Goal: Task Accomplishment & Management: Use online tool/utility

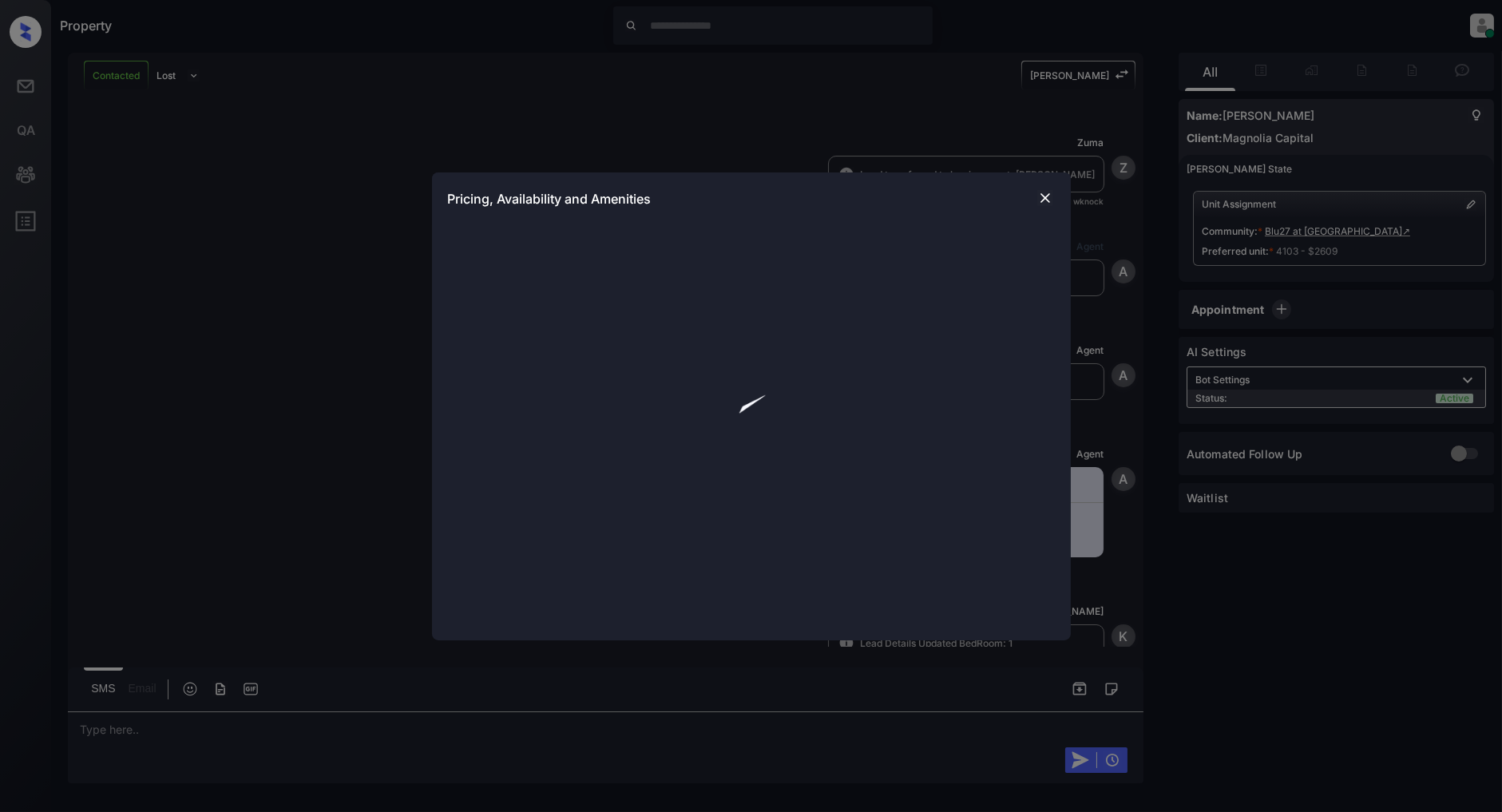
scroll to position [650, 0]
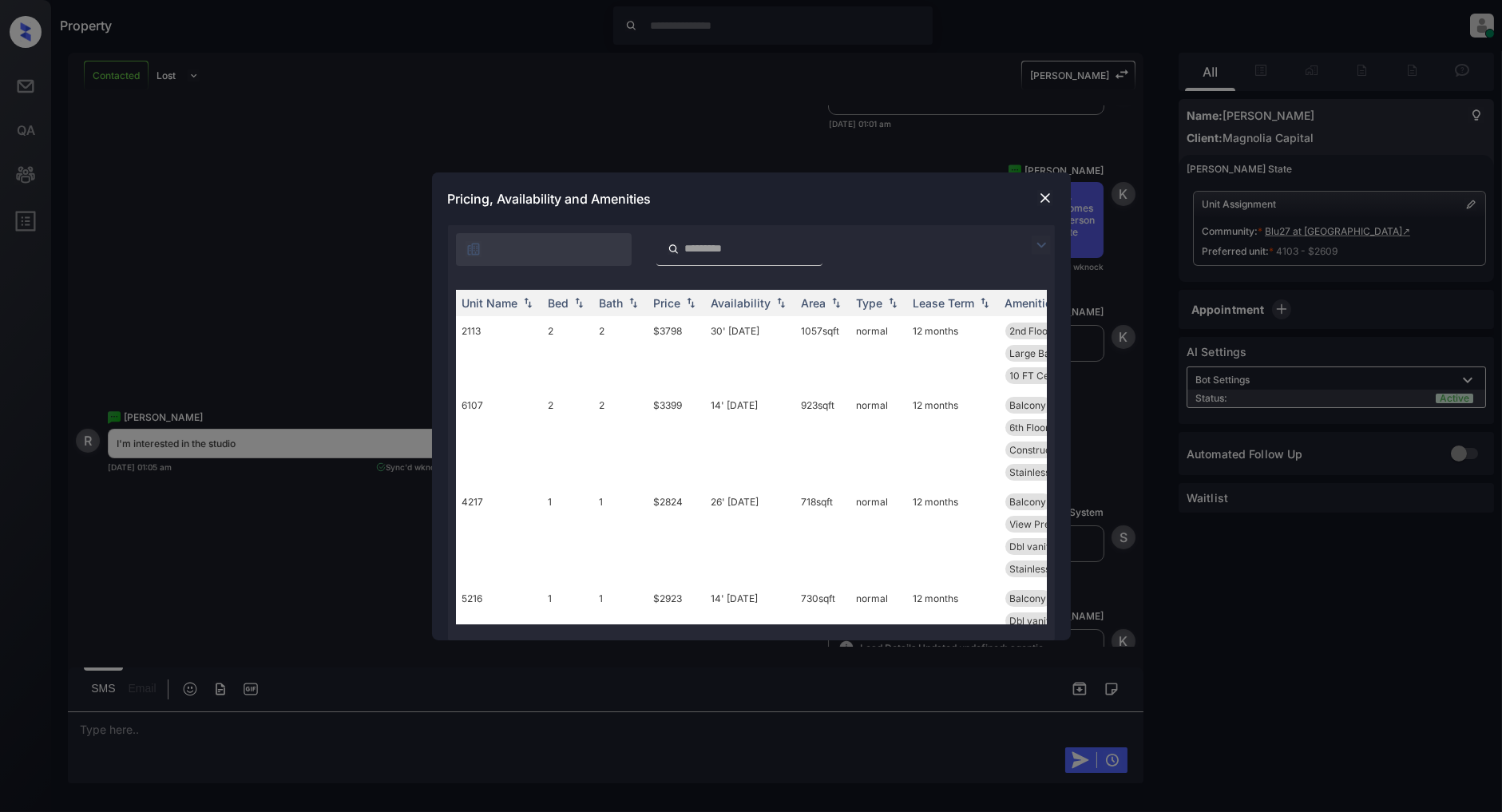
click at [1033, 249] on img at bounding box center [1042, 245] width 19 height 19
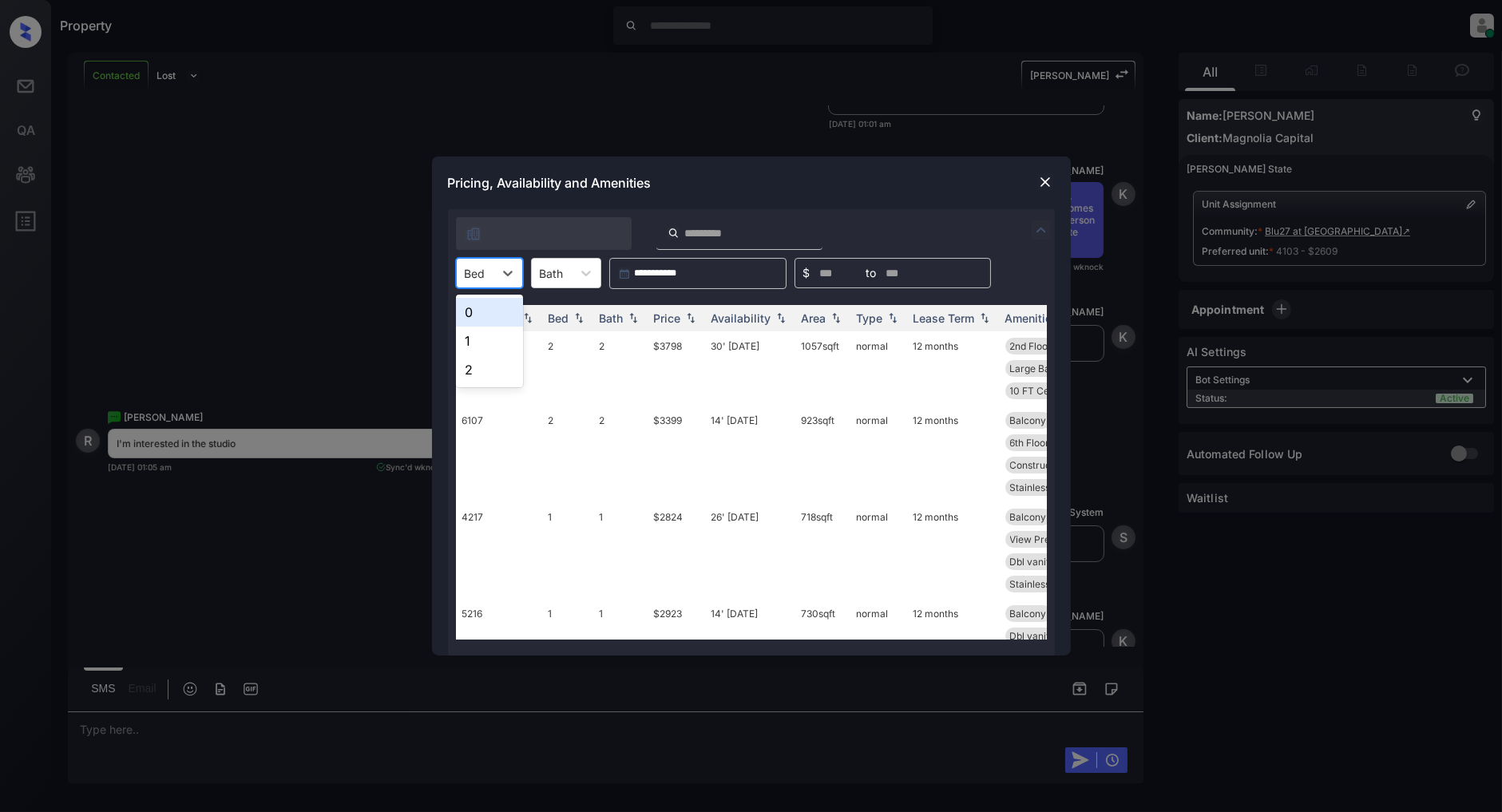
click at [475, 275] on div at bounding box center [475, 273] width 21 height 17
click at [474, 312] on div "0" at bounding box center [490, 312] width 67 height 29
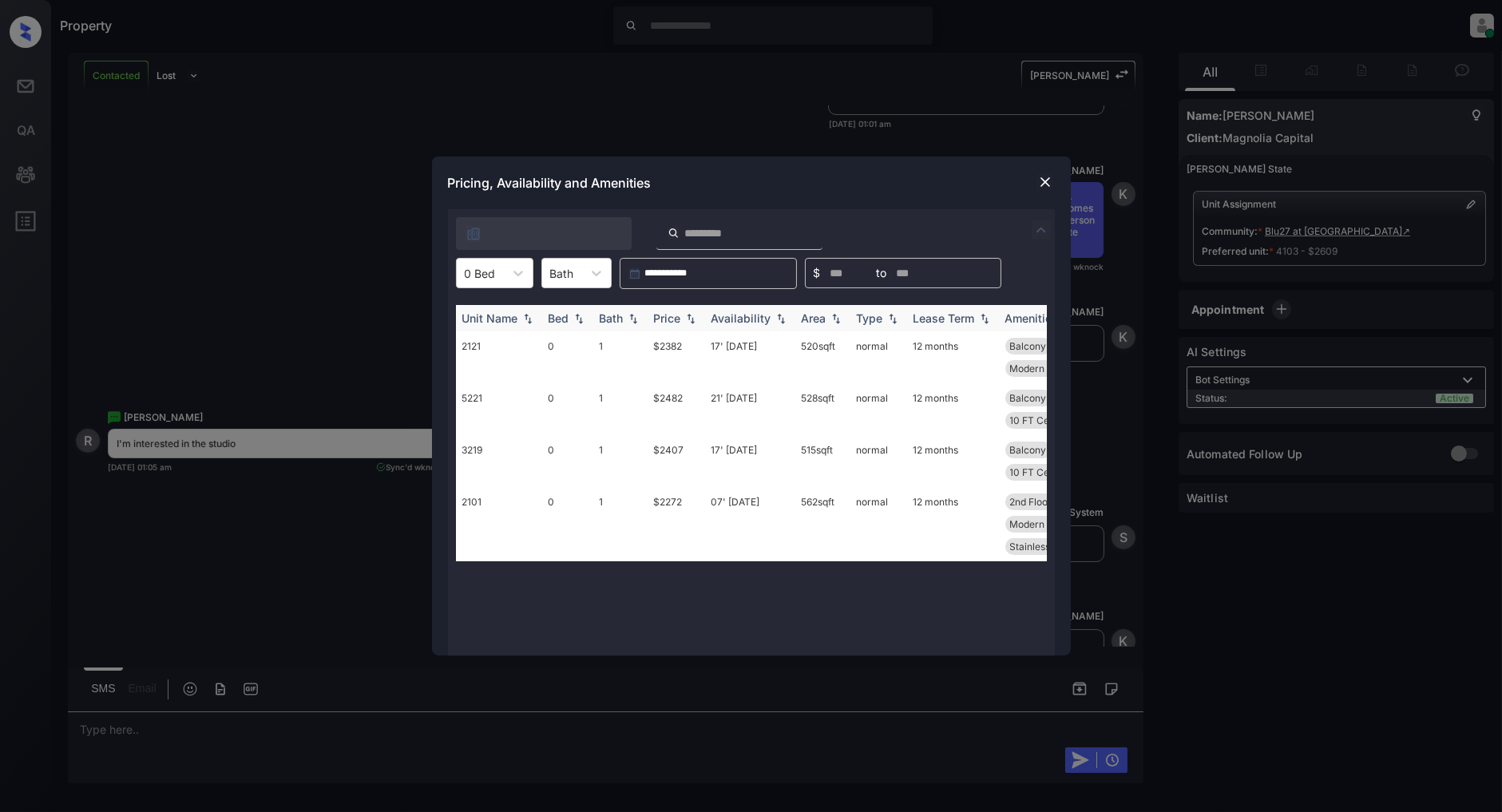
click at [691, 321] on img at bounding box center [691, 318] width 16 height 11
click at [691, 321] on img at bounding box center [691, 318] width 16 height 12
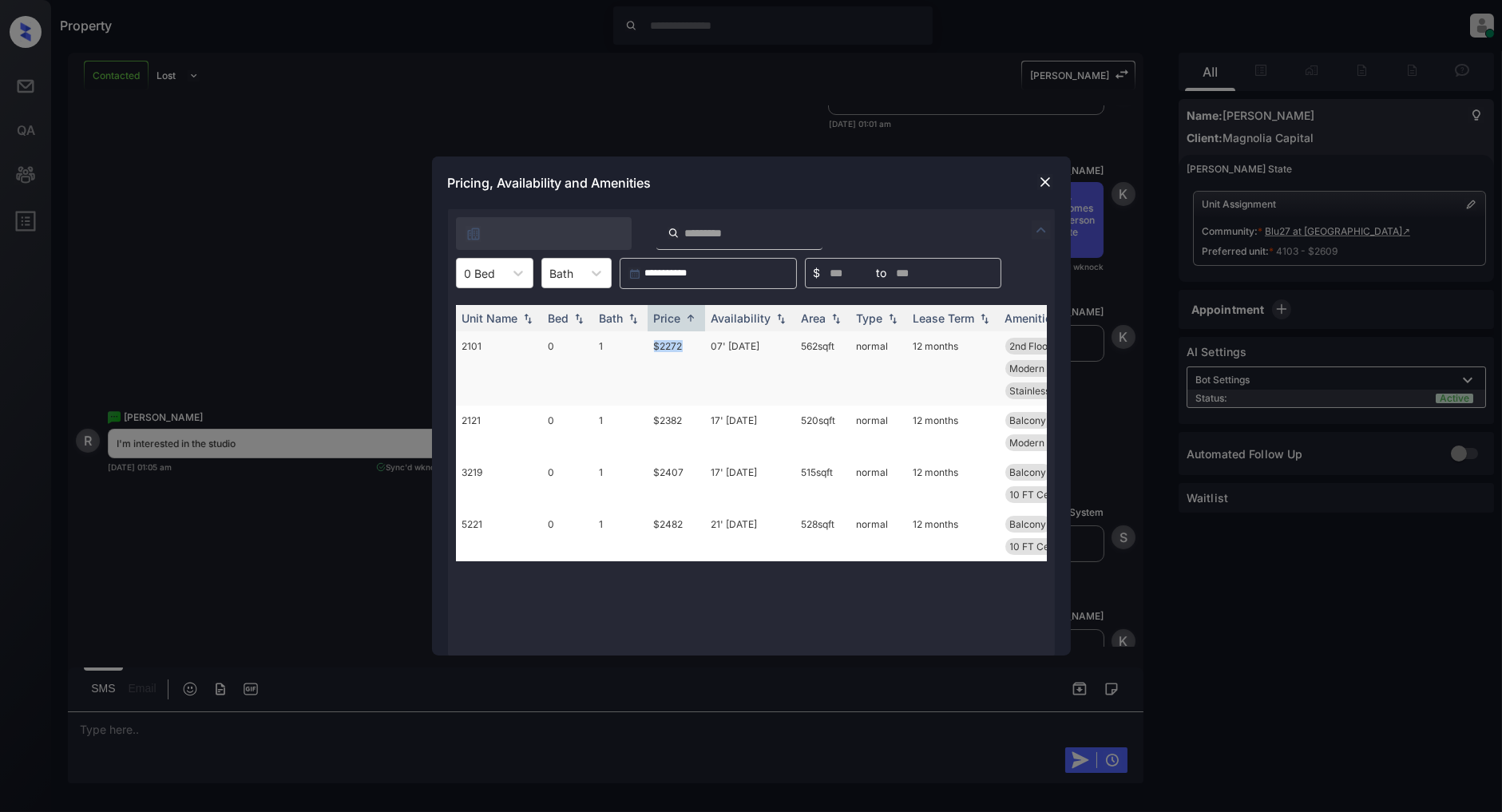
drag, startPoint x: 688, startPoint y: 344, endPoint x: 639, endPoint y: 344, distance: 49.0
click at [639, 344] on tr "2101 0 1 $2272 07' Dec 25 562 sqft normal 12 months 2nd Floor North View Shower…" at bounding box center [874, 368] width 835 height 74
click at [824, 184] on div "Pricing, Availability and Amenities" at bounding box center [751, 183] width 639 height 53
drag, startPoint x: 688, startPoint y: 344, endPoint x: 640, endPoint y: 345, distance: 48.0
click at [640, 345] on tr "2101 0 1 $2272 07' Dec 25 562 sqft normal 12 months 2nd Floor North View Shower…" at bounding box center [874, 368] width 835 height 74
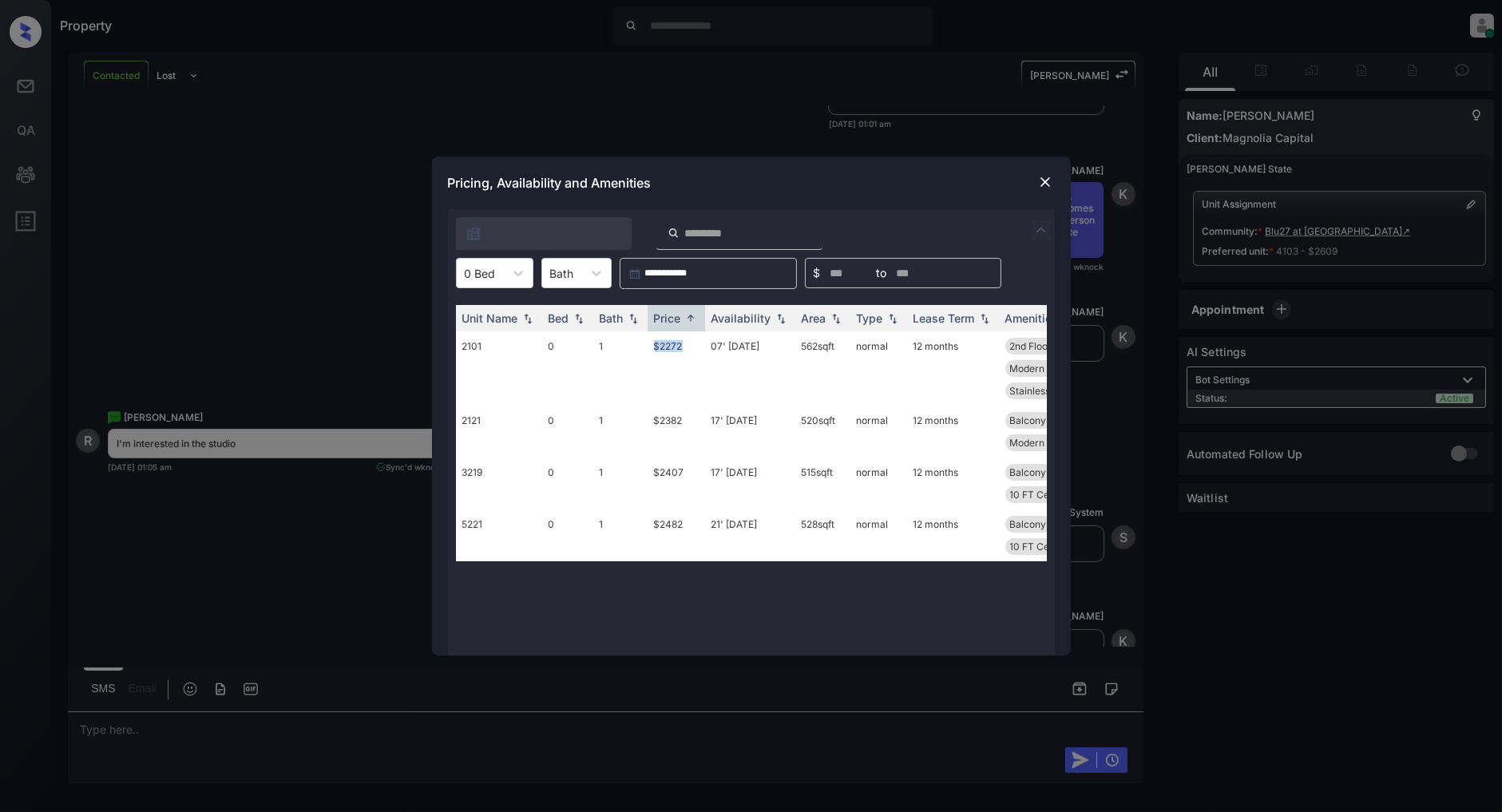
copy tr "$2272"
click at [1047, 184] on img at bounding box center [1045, 181] width 16 height 16
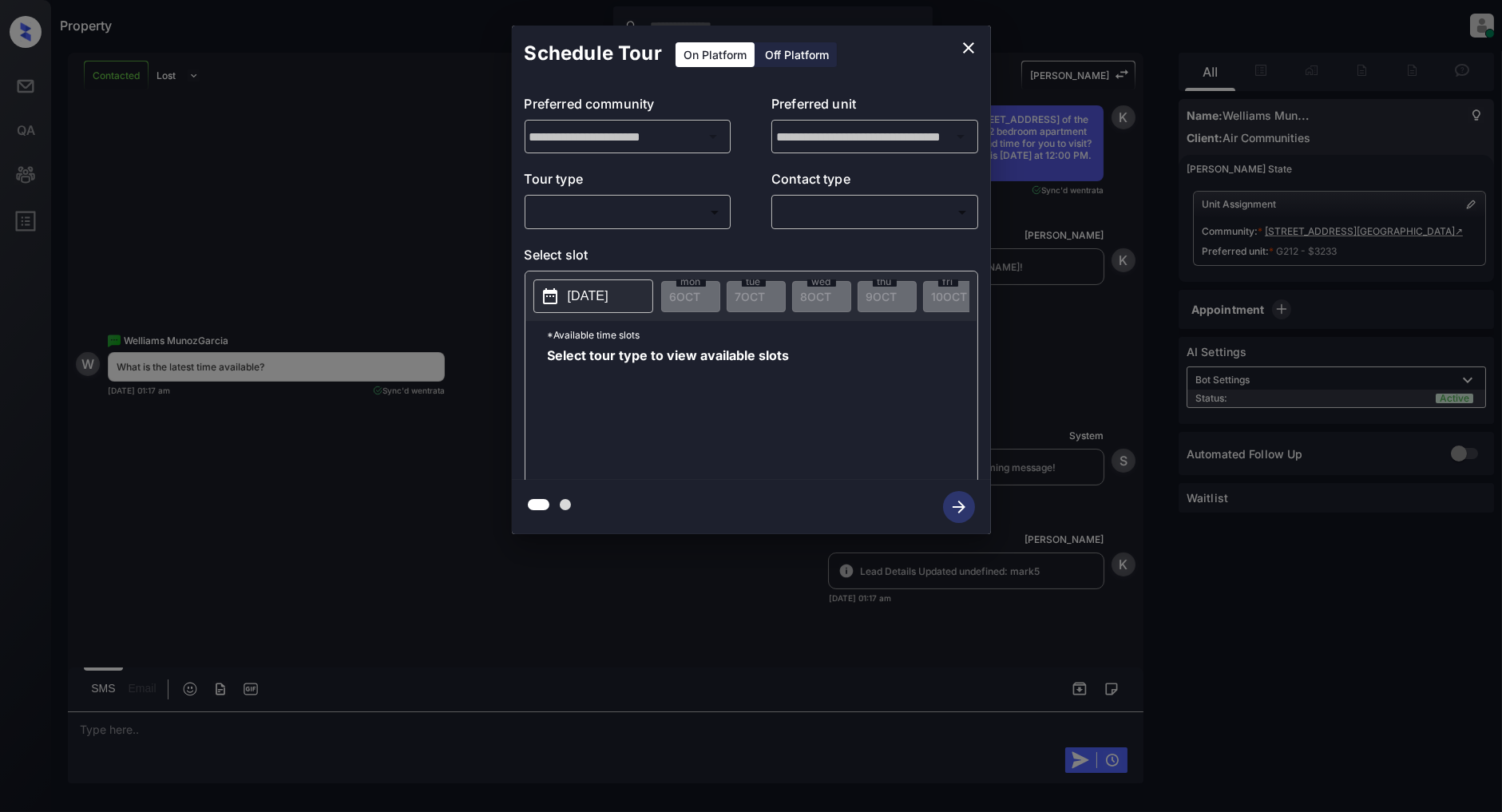
click at [654, 207] on body "Property [PERSON_NAME] Online Set yourself offline Set yourself on break Profil…" at bounding box center [751, 406] width 1502 height 812
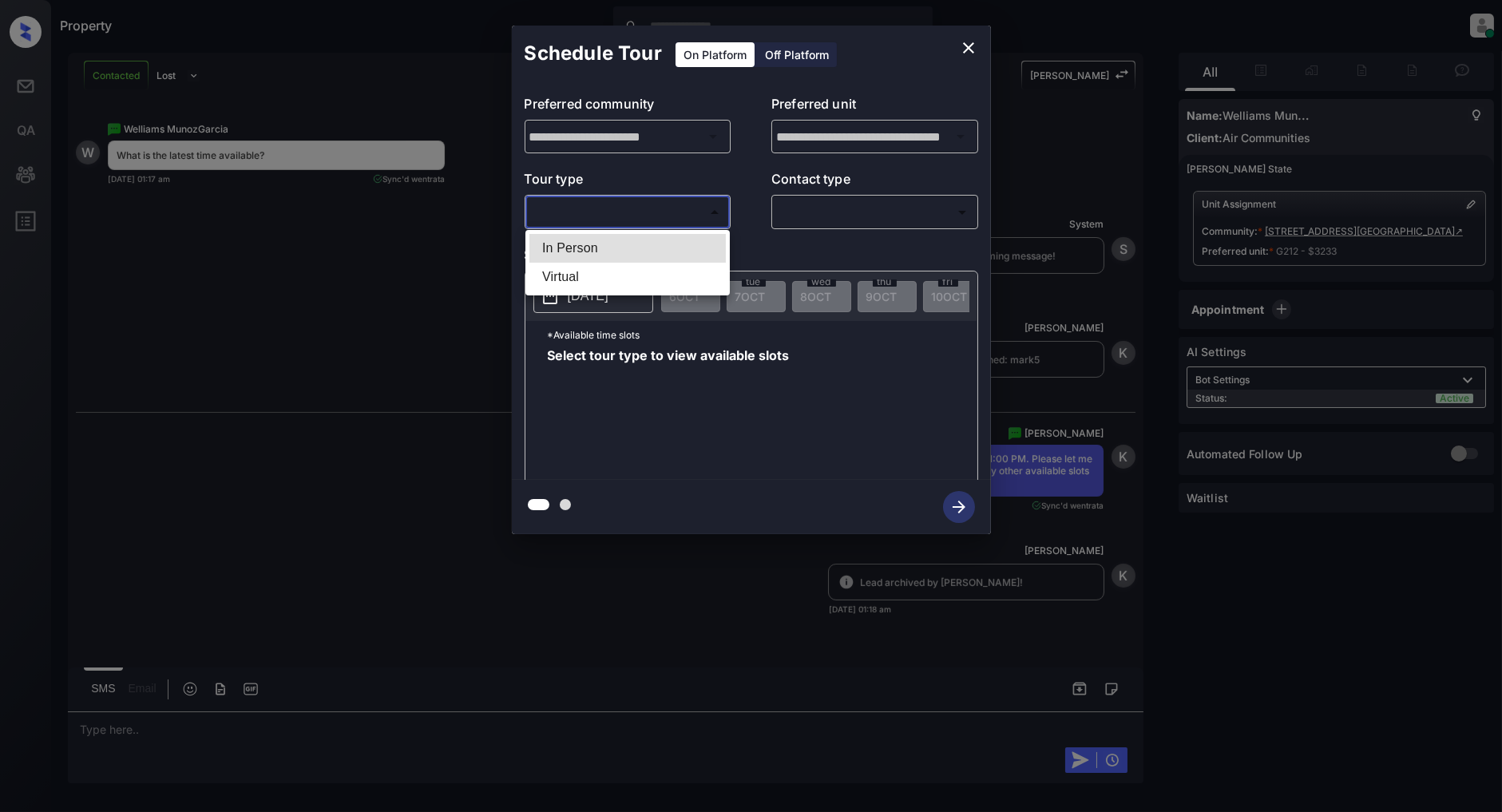
scroll to position [1409, 0]
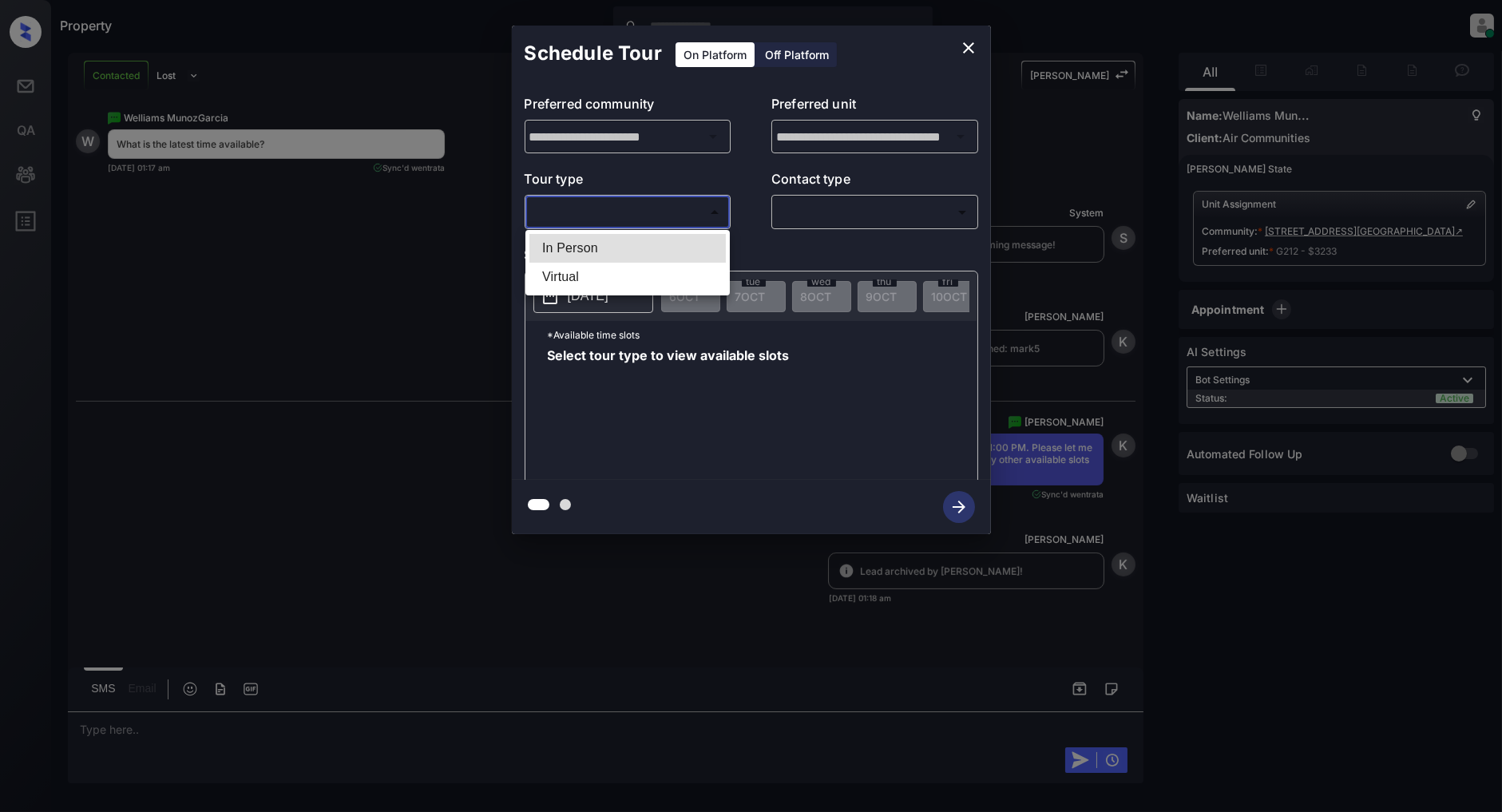
click at [588, 236] on li "In Person" at bounding box center [627, 248] width 196 height 29
type input "********"
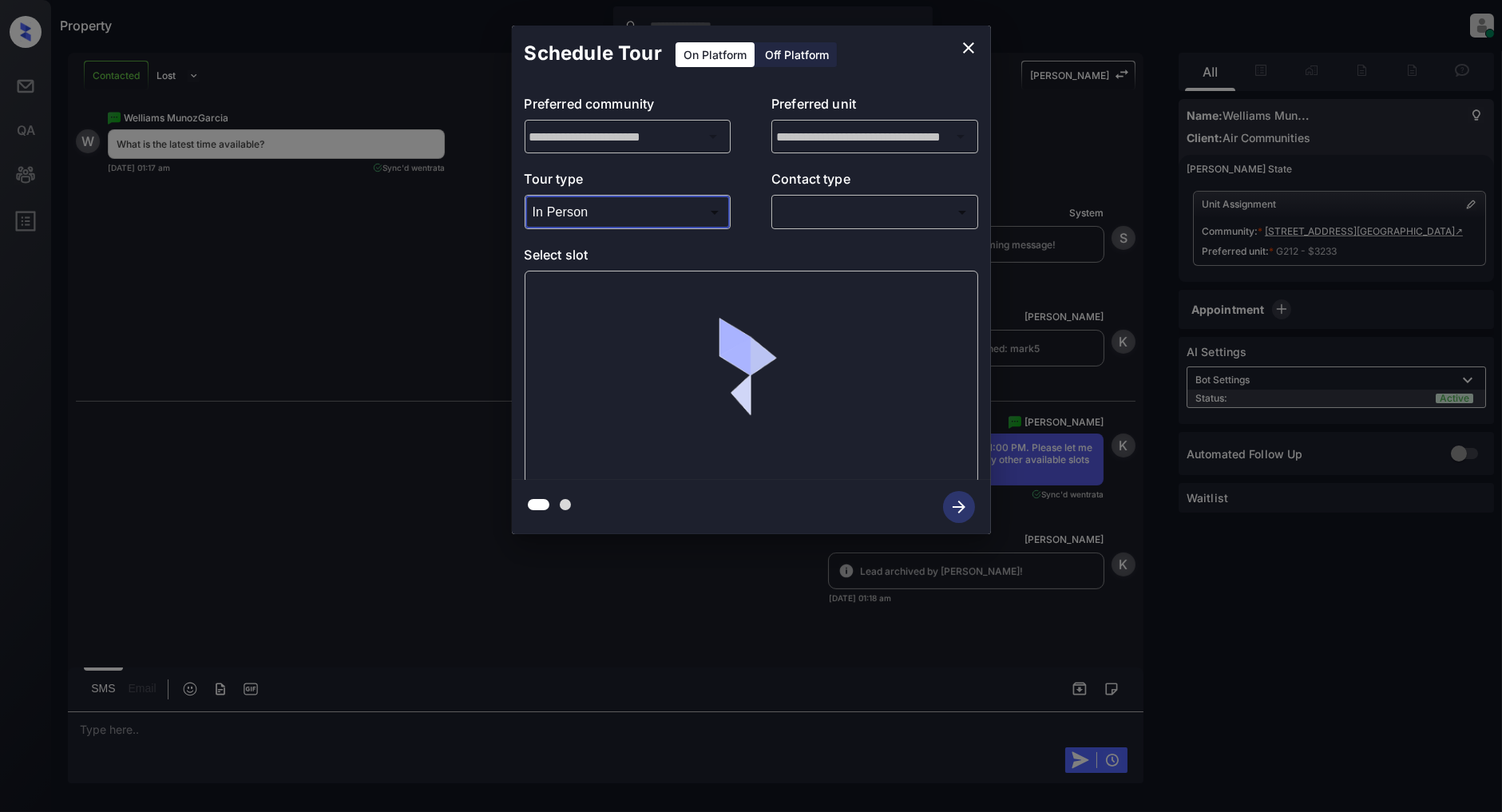
click at [864, 208] on body "Property [PERSON_NAME] Online Set yourself offline Set yourself on break Profil…" at bounding box center [751, 406] width 1502 height 812
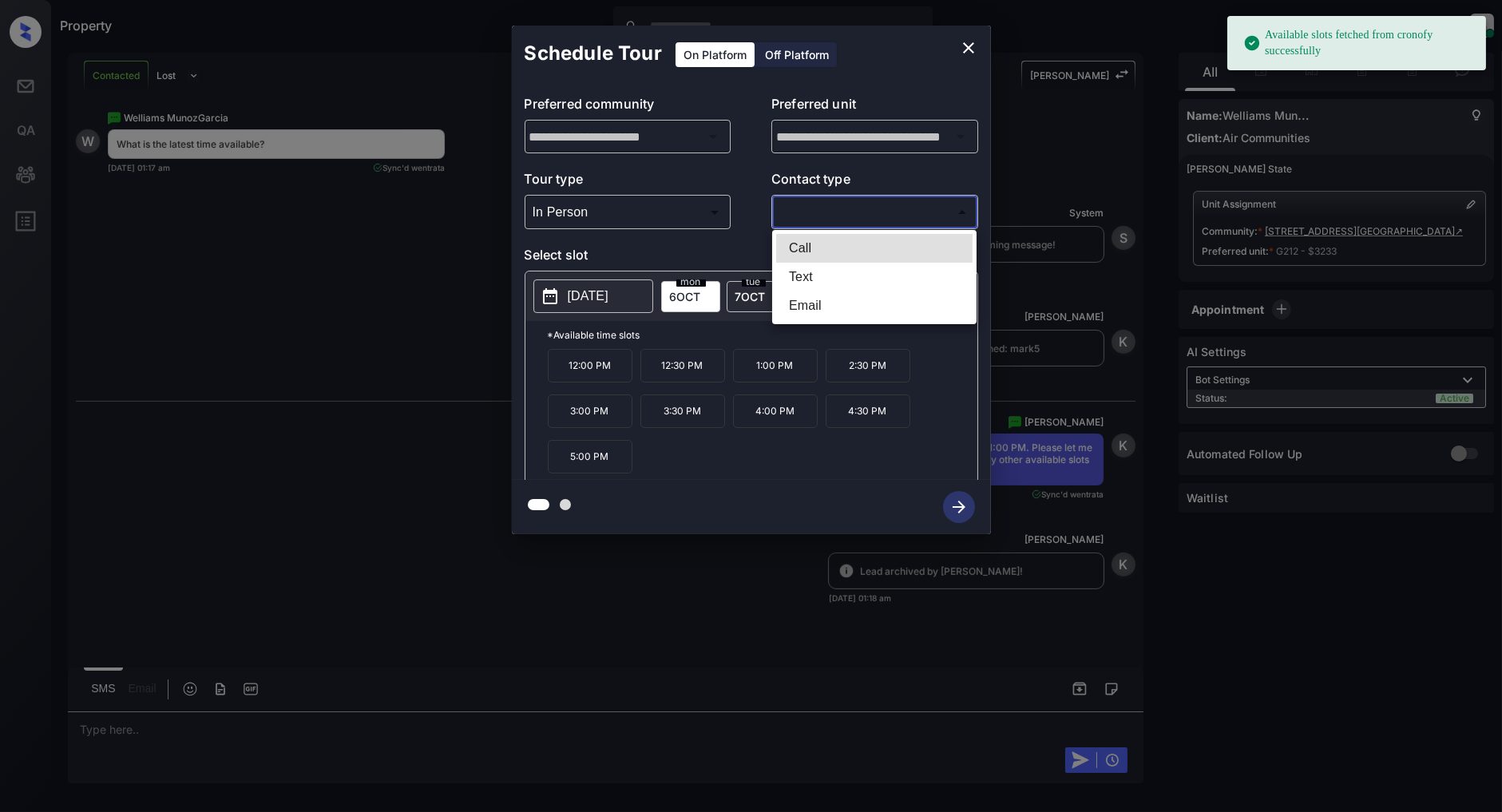
click at [222, 312] on div at bounding box center [751, 406] width 1502 height 812
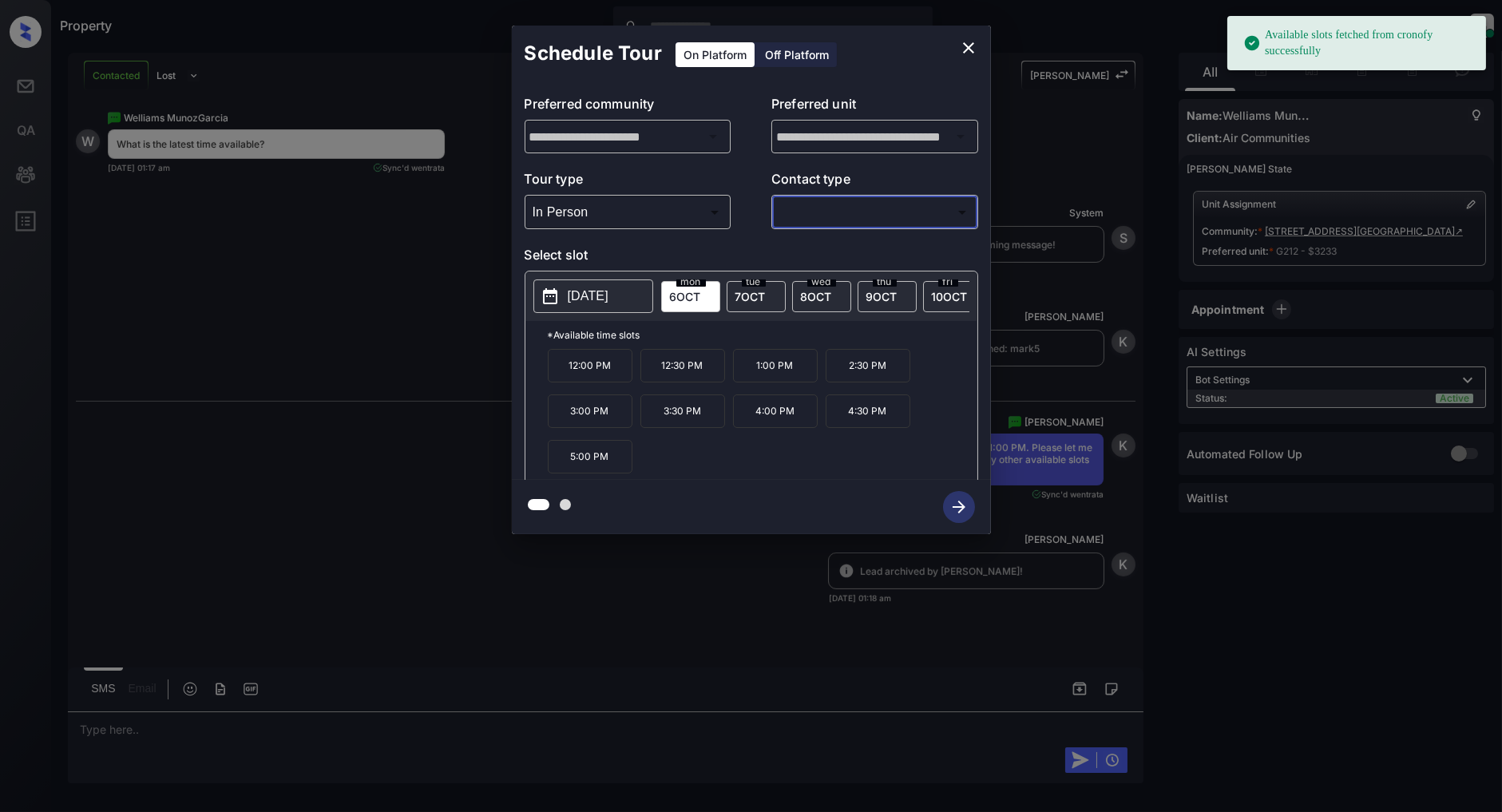
click at [347, 314] on div "**********" at bounding box center [751, 280] width 1502 height 560
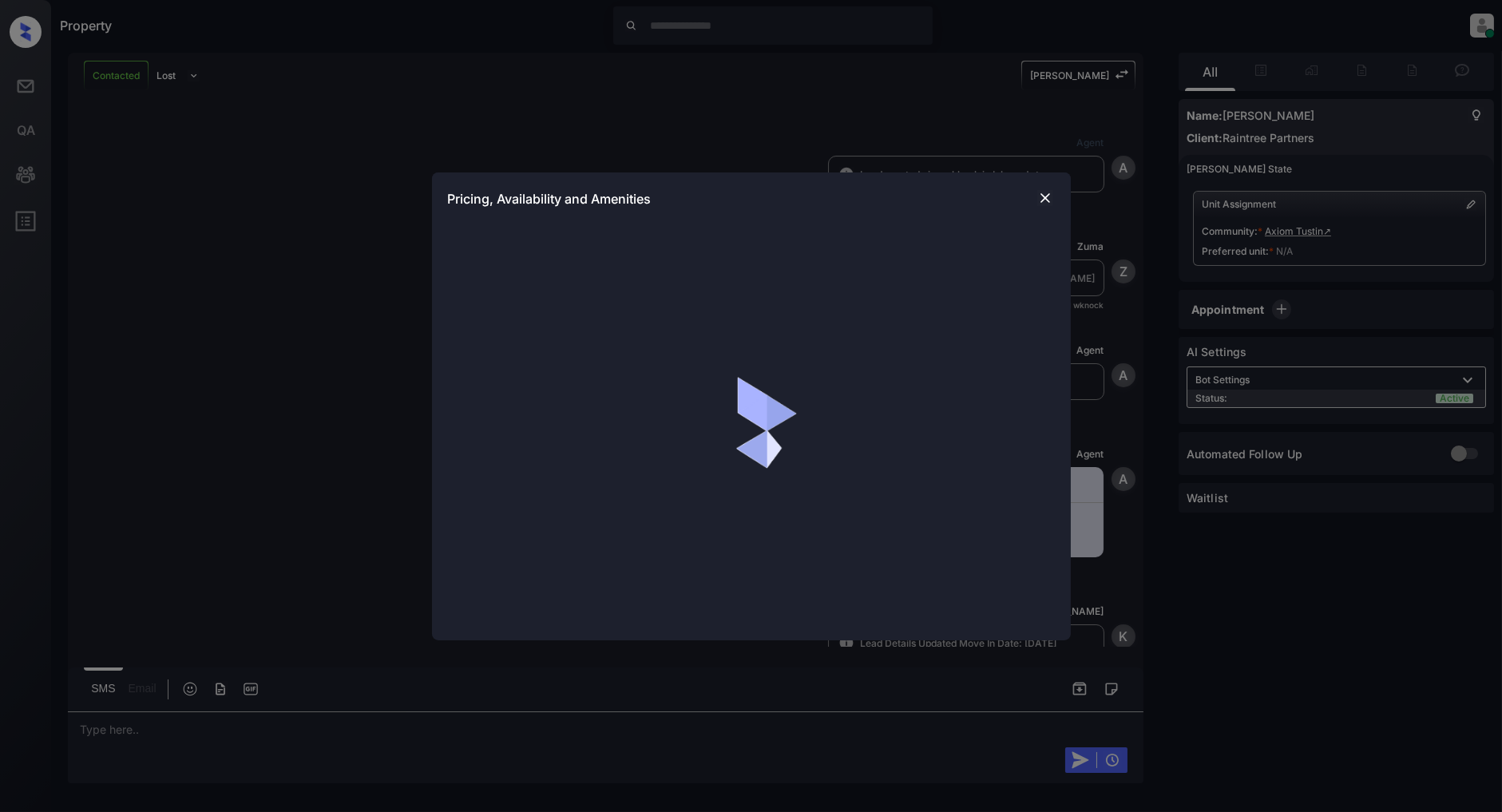
scroll to position [645, 0]
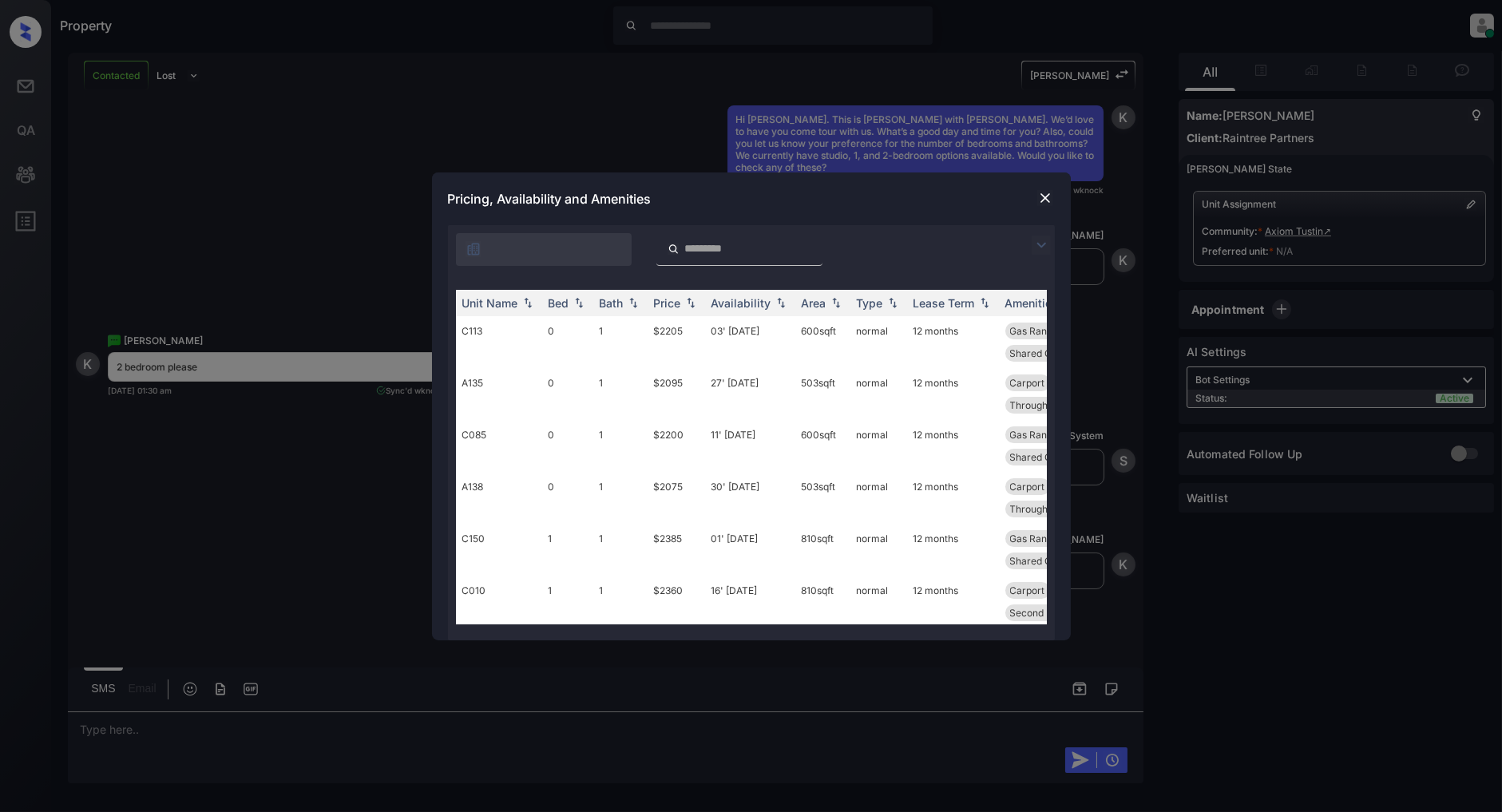
click at [1043, 239] on img at bounding box center [1042, 245] width 19 height 19
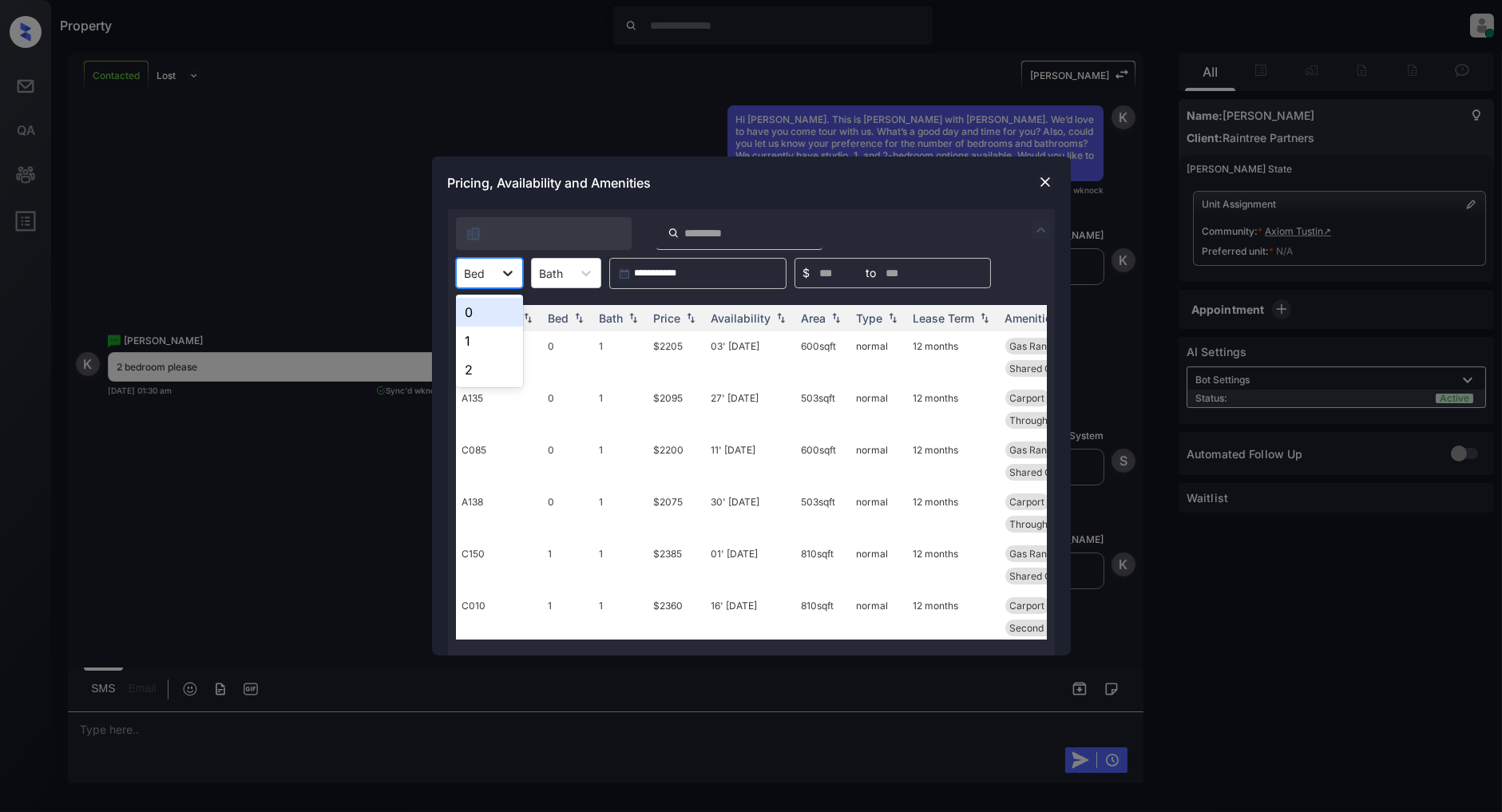
click at [497, 274] on div at bounding box center [508, 273] width 29 height 29
click at [476, 363] on div "2" at bounding box center [490, 369] width 67 height 29
click at [680, 315] on div "Price" at bounding box center [668, 318] width 27 height 13
drag, startPoint x: 690, startPoint y: 336, endPoint x: 649, endPoint y: 343, distance: 41.6
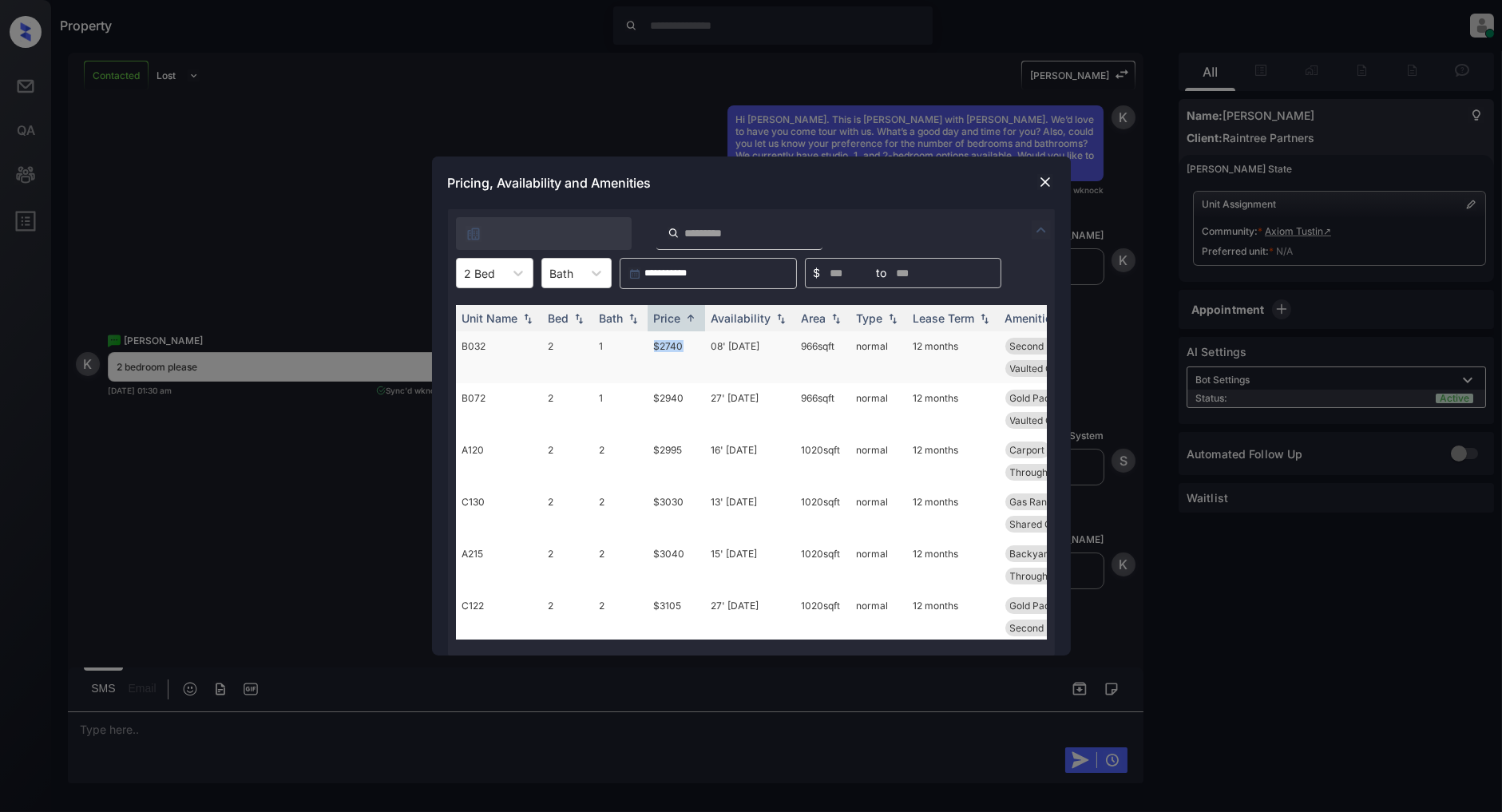
click at [649, 343] on td "$2740" at bounding box center [676, 358] width 57 height 52
copy td "$2740"
click at [1041, 181] on img at bounding box center [1045, 181] width 16 height 16
